Goal: Task Accomplishment & Management: Manage account settings

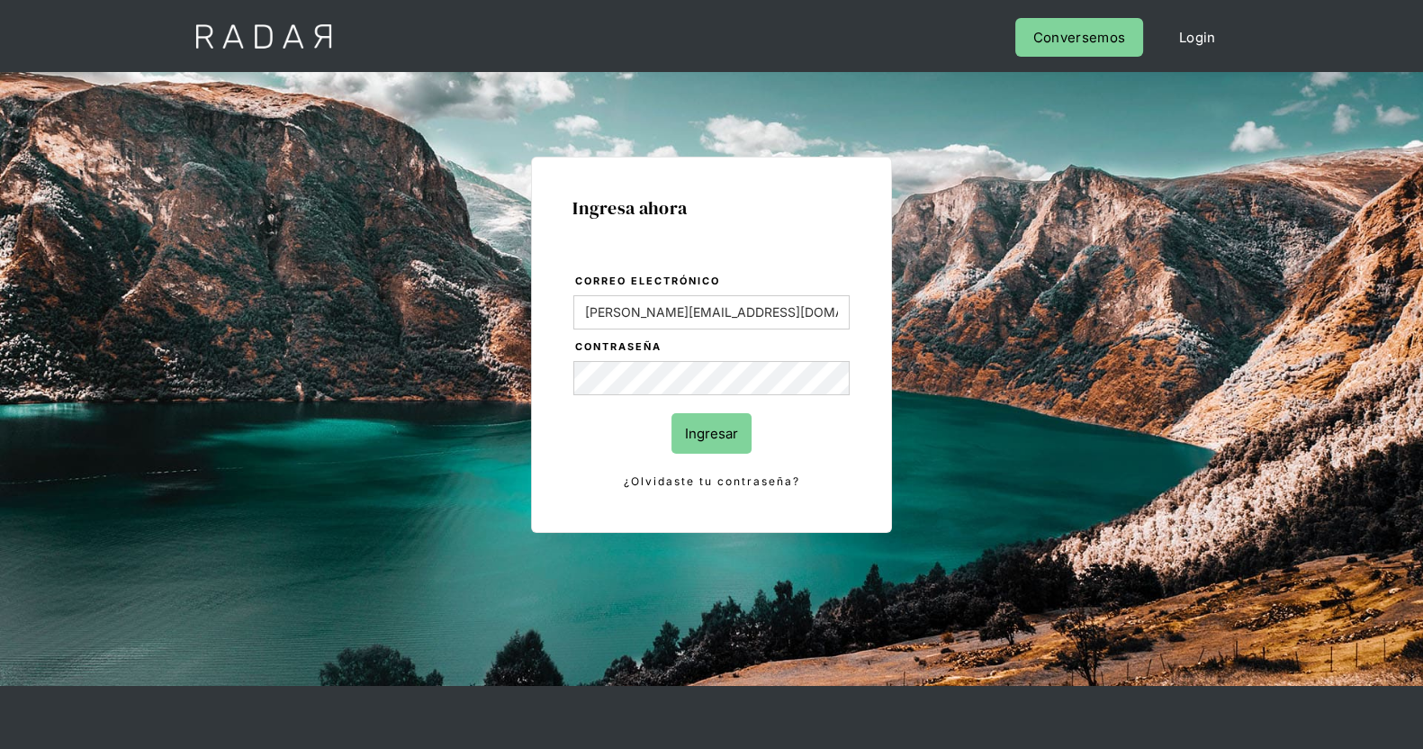
click at [693, 439] on input "Ingresar" at bounding box center [711, 433] width 80 height 40
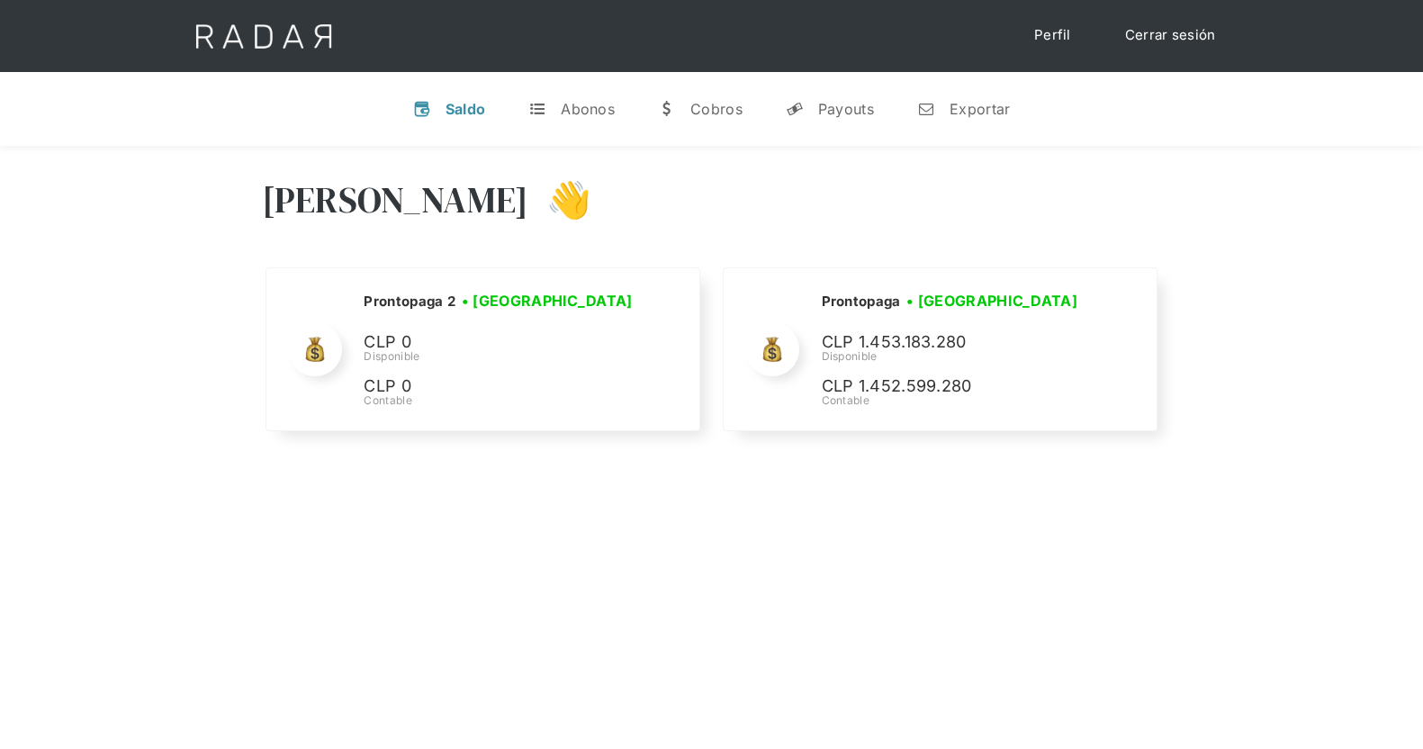
click at [1166, 39] on link "Cerrar sesión" at bounding box center [1170, 35] width 127 height 35
